Goal: Information Seeking & Learning: Learn about a topic

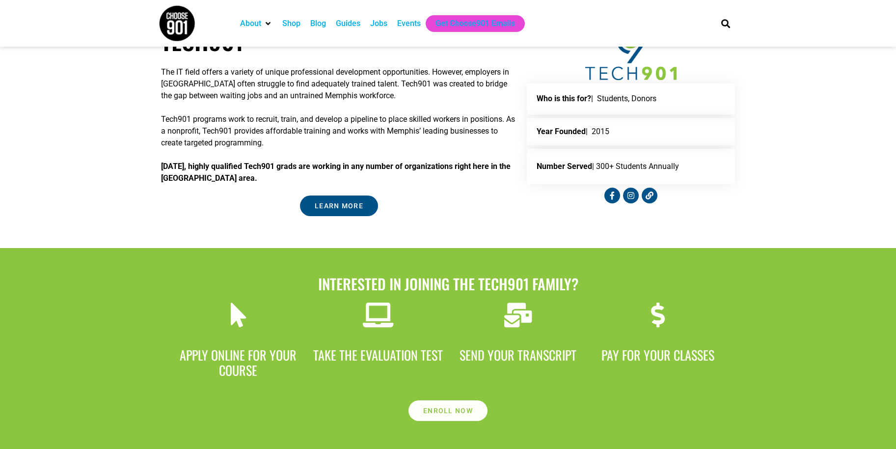
scroll to position [196, 0]
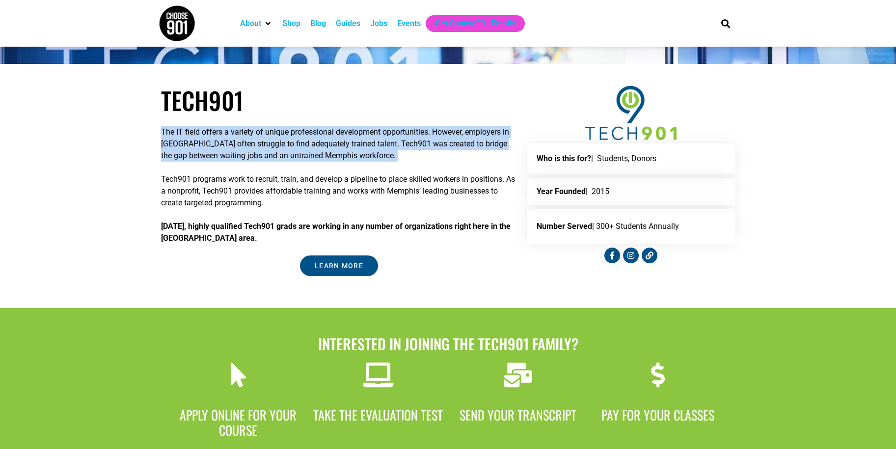
drag, startPoint x: 159, startPoint y: 130, endPoint x: 128, endPoint y: 170, distance: 50.4
click at [128, 170] on section "Tech901 The IT field offers a variety of unique professional development opport…" at bounding box center [448, 181] width 896 height 205
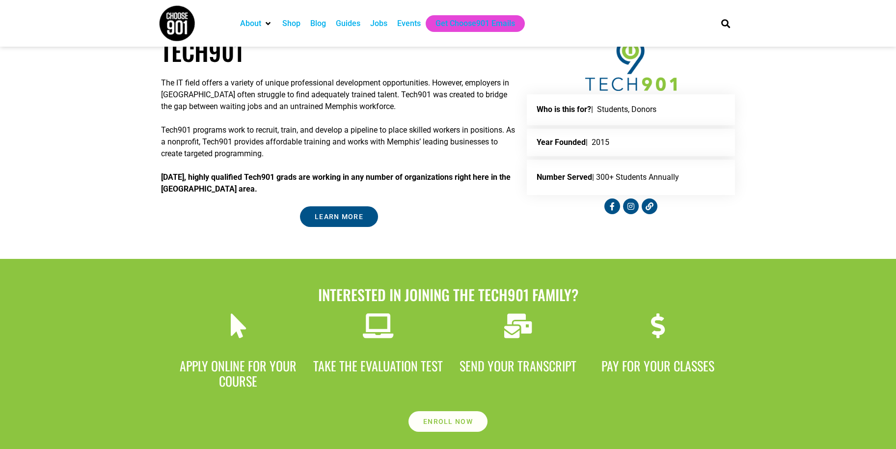
drag, startPoint x: 160, startPoint y: 143, endPoint x: 166, endPoint y: 126, distance: 18.0
click at [163, 139] on p "Tech901 programs work to recruit, train, and develop a pipeline to place skille…" at bounding box center [339, 141] width 356 height 35
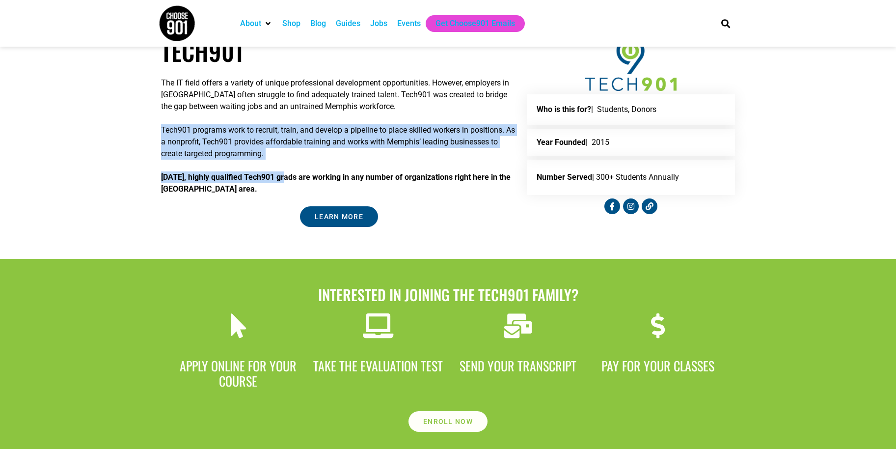
drag, startPoint x: 162, startPoint y: 123, endPoint x: 286, endPoint y: 160, distance: 128.9
click at [286, 160] on div "The IT field offers a variety of unique professional development opportunities.…" at bounding box center [339, 136] width 356 height 118
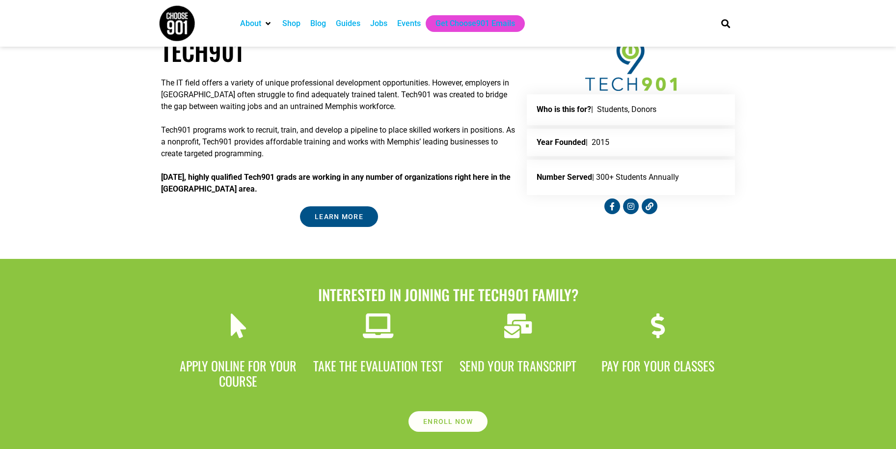
drag, startPoint x: 286, startPoint y: 160, endPoint x: 267, endPoint y: 185, distance: 31.6
click at [267, 185] on p "[DATE], highly qualified Tech901 grads are working in any number of organizatio…" at bounding box center [339, 183] width 356 height 24
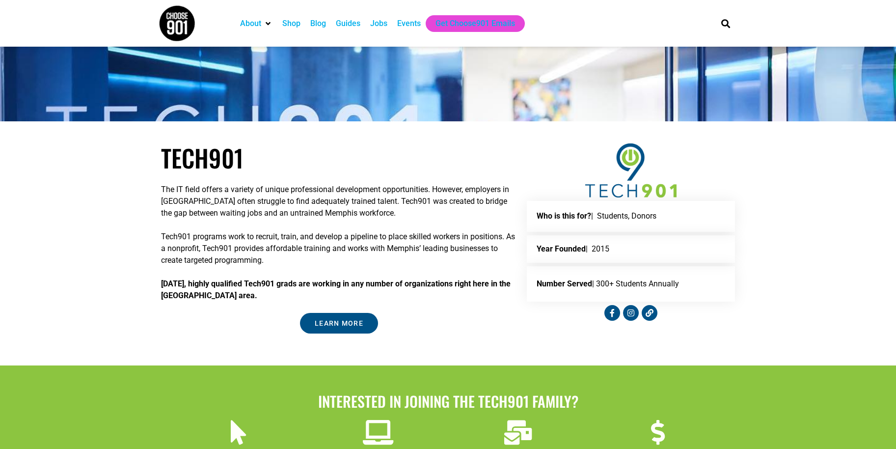
scroll to position [98, 0]
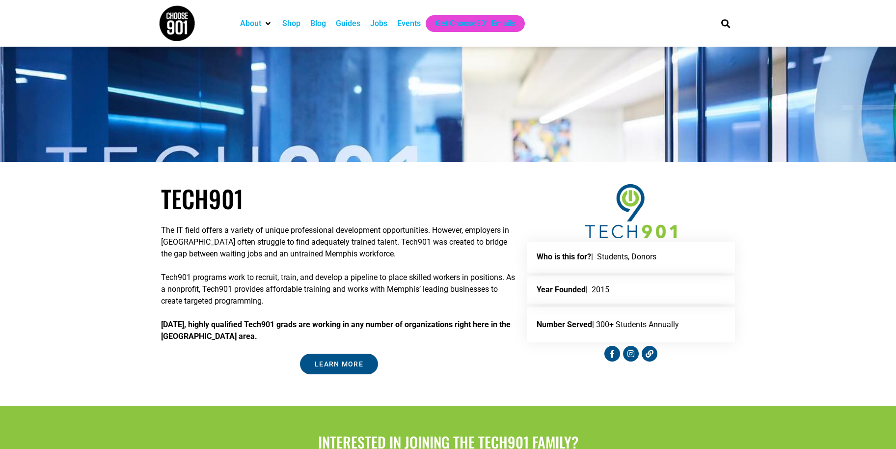
drag, startPoint x: 609, startPoint y: 230, endPoint x: 672, endPoint y: 220, distance: 63.6
click at [672, 241] on div "Who is this for? | Students, Donors" at bounding box center [631, 256] width 208 height 30
drag, startPoint x: 672, startPoint y: 220, endPoint x: 637, endPoint y: 256, distance: 49.6
click at [637, 286] on p "Year Founded | 2015" at bounding box center [630, 290] width 188 height 8
drag, startPoint x: 592, startPoint y: 292, endPoint x: 682, endPoint y: 297, distance: 89.5
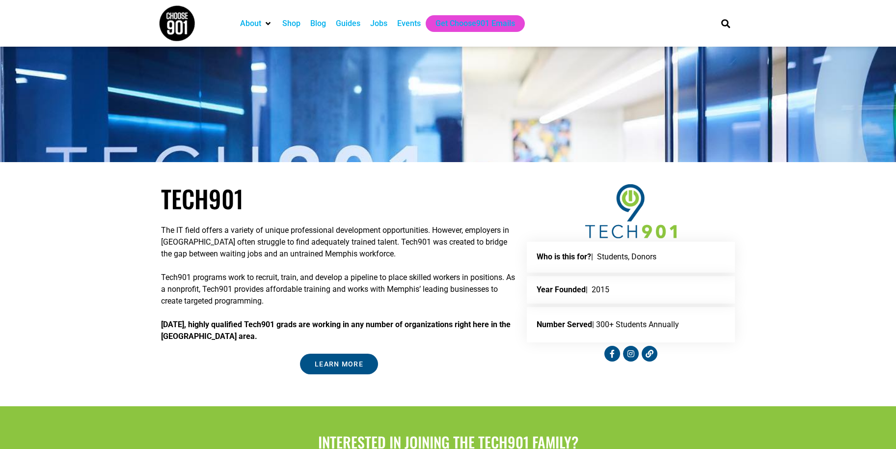
click at [682, 317] on p "Number Served | 300+ Students Annually" at bounding box center [630, 325] width 188 height 16
click at [416, 286] on p "Tech901 programs work to recruit, train, and develop a pipeline to place skille…" at bounding box center [339, 288] width 356 height 35
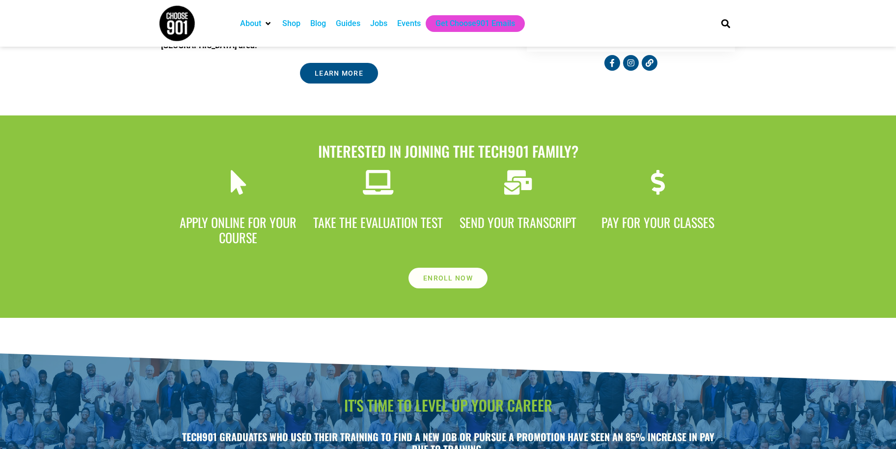
scroll to position [393, 0]
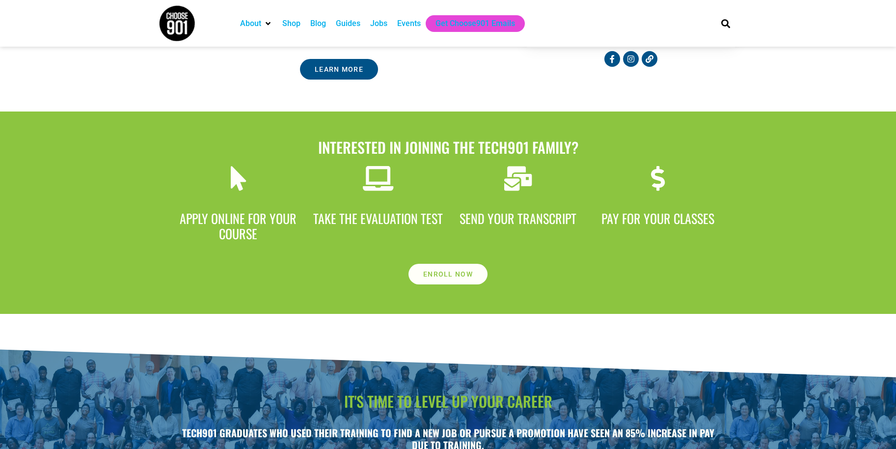
drag, startPoint x: 171, startPoint y: 214, endPoint x: 275, endPoint y: 234, distance: 105.8
click at [275, 234] on div "Apply Online for your course" at bounding box center [238, 210] width 140 height 98
drag, startPoint x: 275, startPoint y: 234, endPoint x: 384, endPoint y: 209, distance: 111.8
click at [384, 209] on span "take the evaluation test" at bounding box center [378, 218] width 130 height 19
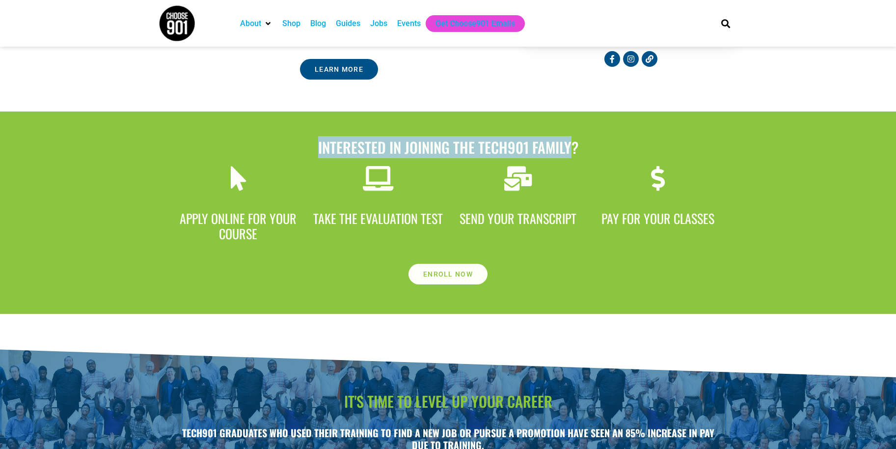
drag, startPoint x: 316, startPoint y: 141, endPoint x: 570, endPoint y: 156, distance: 254.2
click at [570, 156] on h2 "Interested in Joining the Tech901 Family?" at bounding box center [448, 147] width 550 height 18
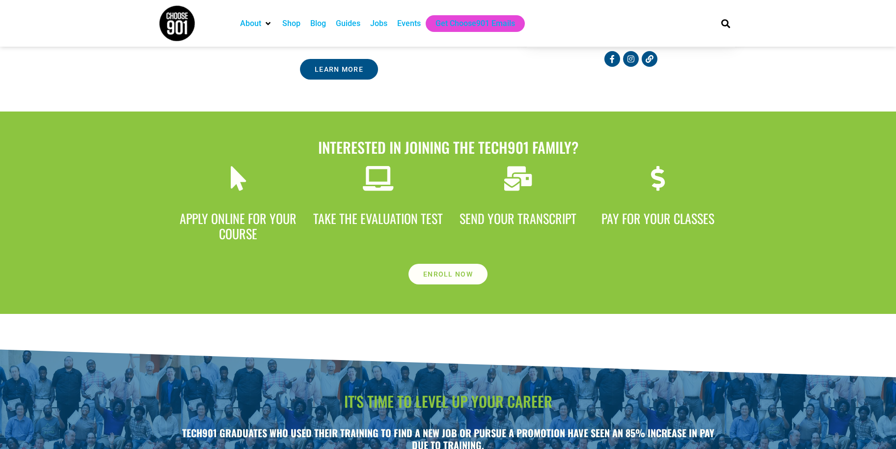
click at [227, 215] on span "Apply Online for your course" at bounding box center [238, 226] width 117 height 34
drag, startPoint x: 166, startPoint y: 215, endPoint x: 764, endPoint y: 238, distance: 598.2
click at [764, 238] on section "Apply Online for your course take the evaluation test Send Your Transcript Pay …" at bounding box center [448, 210] width 896 height 98
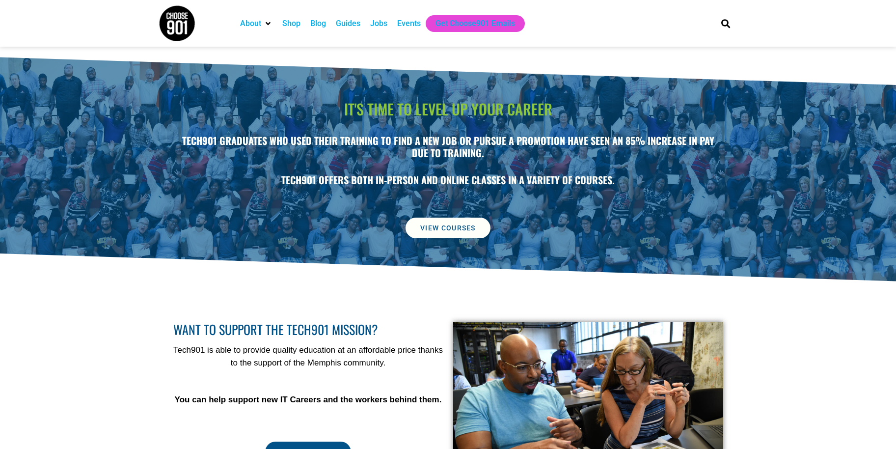
scroll to position [687, 0]
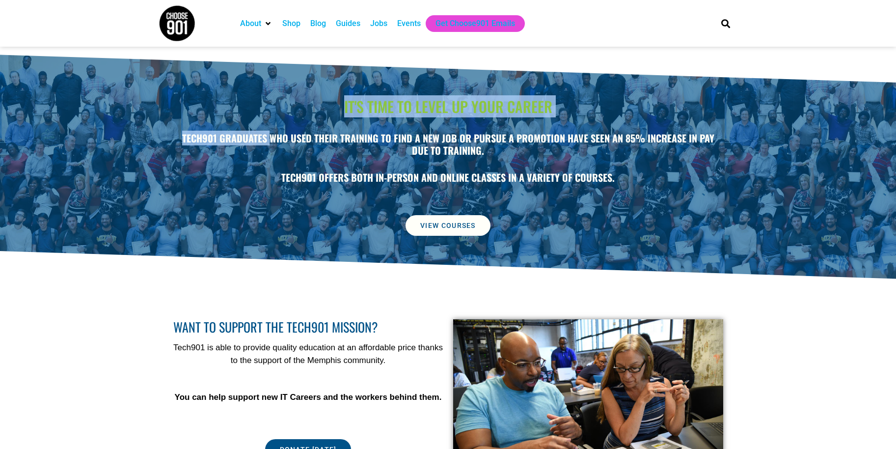
drag, startPoint x: 161, startPoint y: 136, endPoint x: 266, endPoint y: 136, distance: 104.5
click at [266, 136] on section "It's time to level up your career Tech901 graduates who used their training to …" at bounding box center [448, 166] width 896 height 226
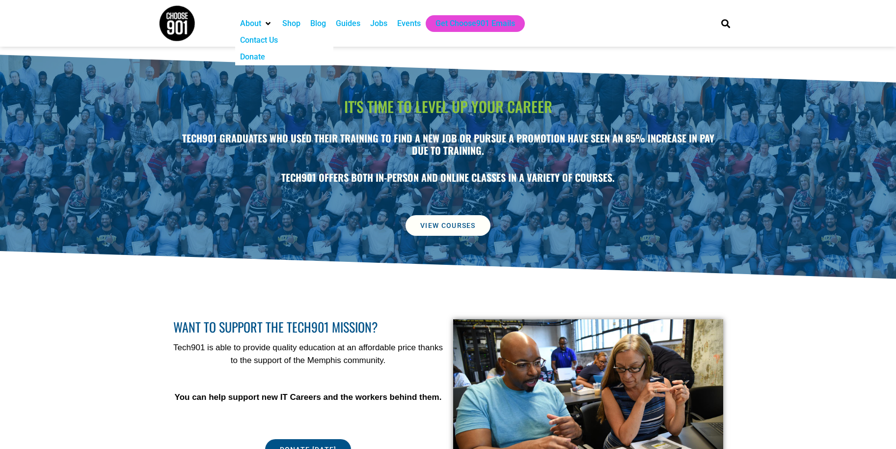
drag, startPoint x: 266, startPoint y: 136, endPoint x: 268, endPoint y: 29, distance: 107.0
click at [268, 29] on div "About" at bounding box center [256, 23] width 42 height 17
click at [242, 136] on strong "Tech901 graduates who used their training to find a new job or pursue a promoti…" at bounding box center [448, 144] width 532 height 27
click at [251, 18] on div "About" at bounding box center [250, 24] width 21 height 12
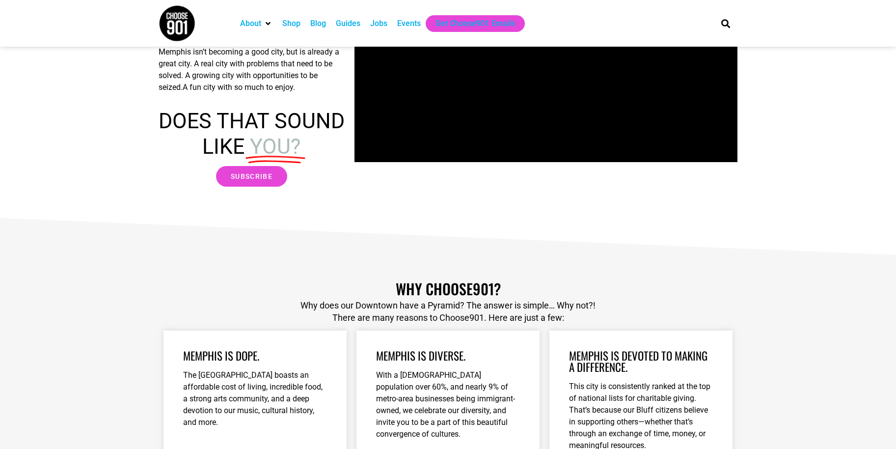
scroll to position [294, 0]
